Goal: Complete application form

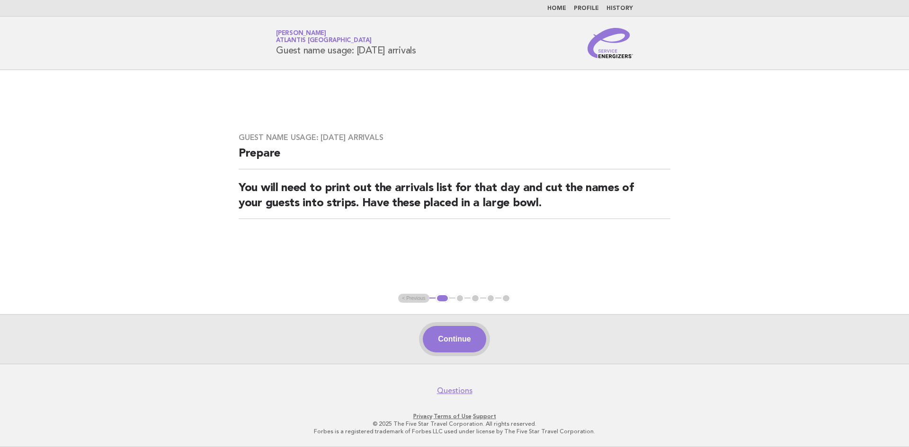
click at [444, 333] on button "Continue" at bounding box center [454, 339] width 63 height 27
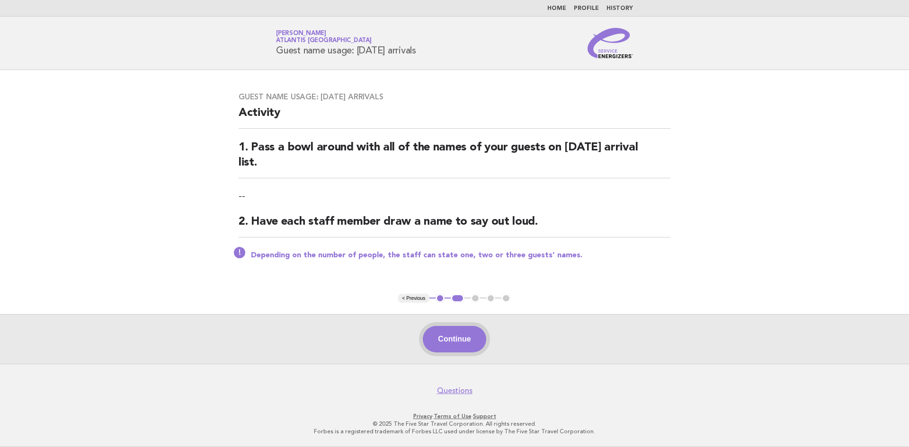
click at [448, 340] on button "Continue" at bounding box center [454, 339] width 63 height 27
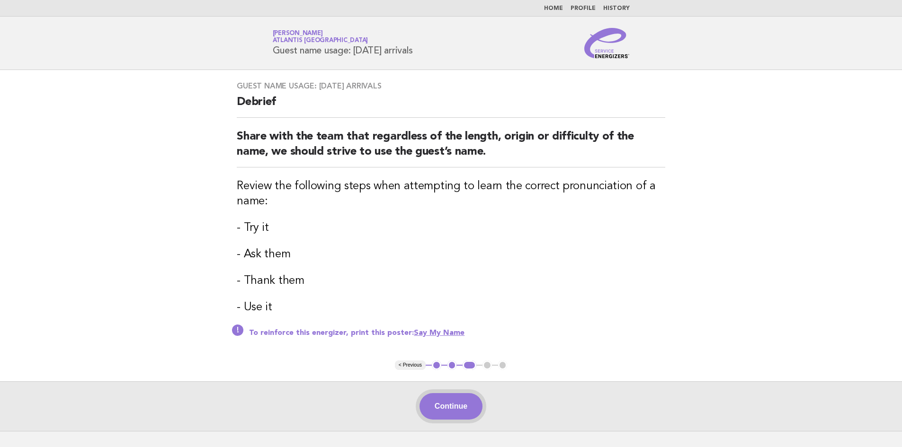
click at [456, 407] on button "Continue" at bounding box center [450, 406] width 63 height 27
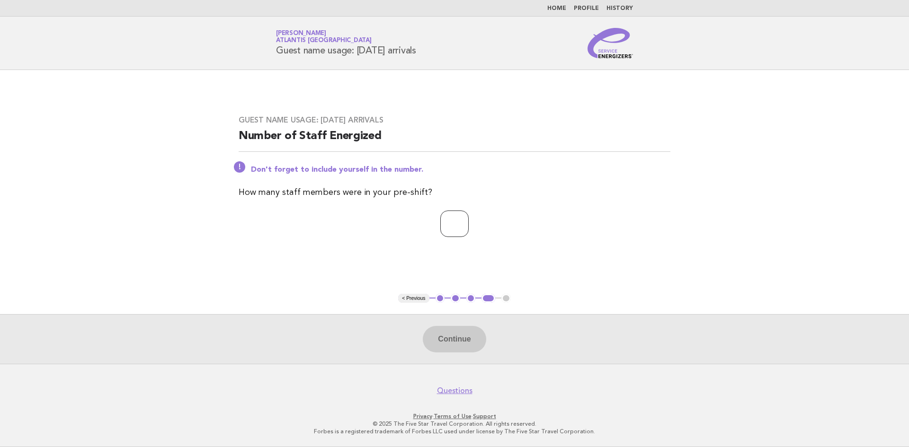
click at [458, 229] on input "number" at bounding box center [454, 224] width 28 height 27
click at [452, 216] on input "number" at bounding box center [454, 224] width 28 height 27
type input "*"
click at [470, 345] on button "Continue" at bounding box center [454, 339] width 63 height 27
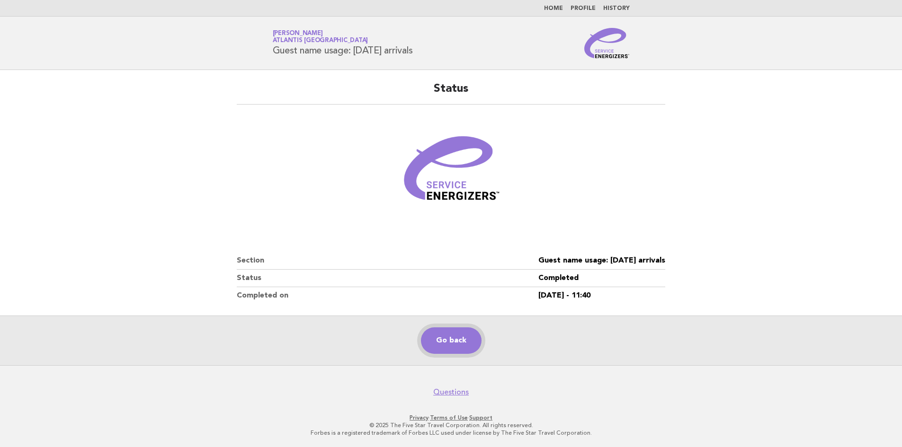
click at [446, 353] on link "Go back" at bounding box center [451, 341] width 61 height 27
